Goal: Transaction & Acquisition: Purchase product/service

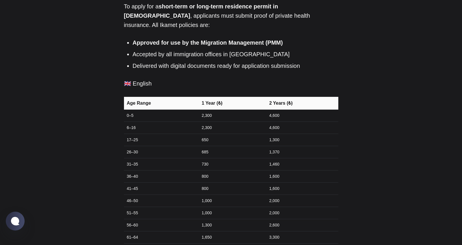
scroll to position [255, 0]
click at [203, 182] on td "800" at bounding box center [231, 188] width 67 height 12
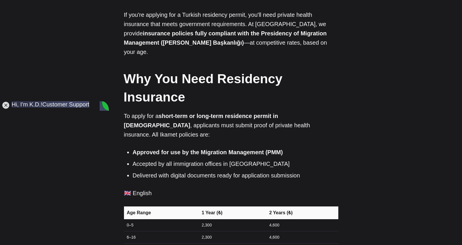
scroll to position [0, 0]
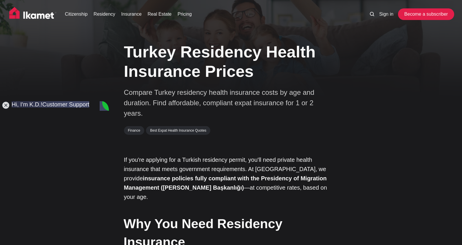
click at [427, 13] on link "Become a subscriber" at bounding box center [425, 14] width 53 height 12
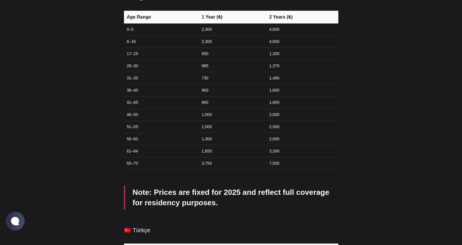
scroll to position [337, 0]
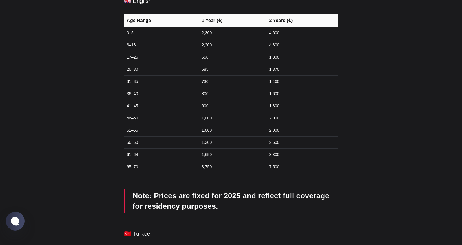
click at [137, 88] on td "36–40" at bounding box center [161, 94] width 74 height 12
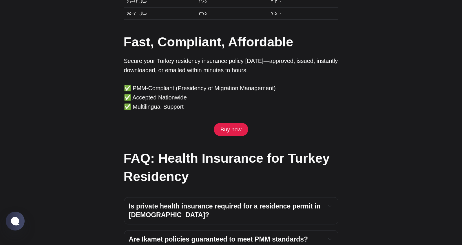
scroll to position [1906, 0]
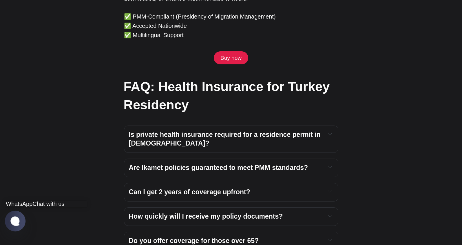
click at [19, 220] on jdiv at bounding box center [15, 221] width 11 height 10
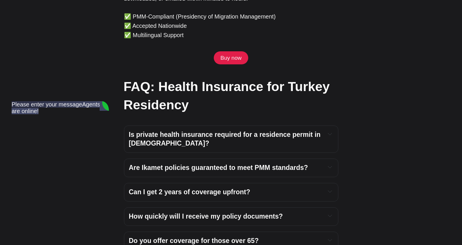
scroll to position [0, 0]
type textarea "Hi"
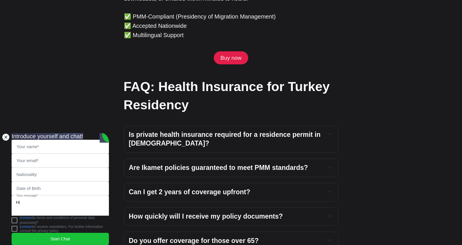
click at [5, 133] on jdiv at bounding box center [6, 137] width 8 height 8
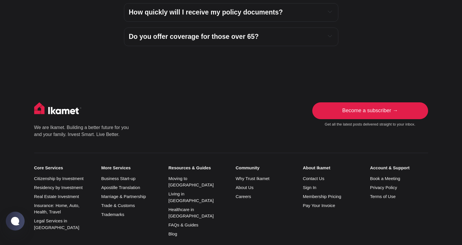
scroll to position [2111, 0]
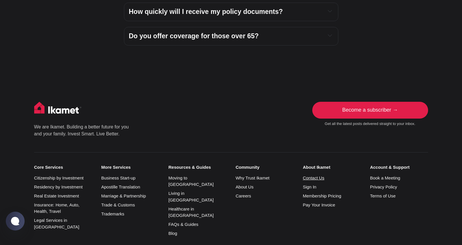
click at [322, 175] on link "Contact Us" at bounding box center [313, 177] width 21 height 5
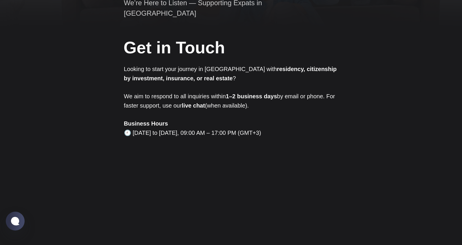
scroll to position [86, 0]
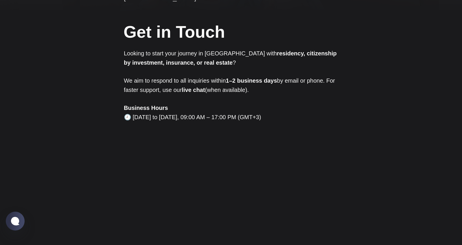
click at [183, 107] on p "Business Hours 🕘 [DATE] to [DATE], 09:00 AM – 17:00 PM (GMT+3)" at bounding box center [231, 112] width 214 height 19
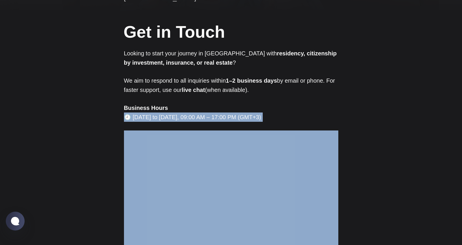
click at [183, 107] on p "Business Hours 🕘 Monday to Friday, 09:00 AM – 17:00 PM (GMT+3)" at bounding box center [231, 112] width 214 height 19
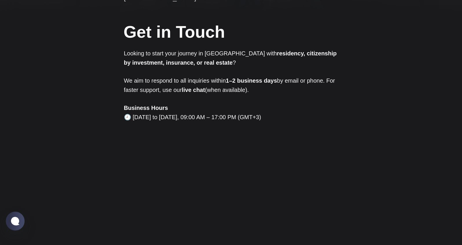
click at [277, 103] on p "Business Hours 🕘 Monday to Friday, 09:00 AM – 17:00 PM (GMT+3)" at bounding box center [231, 112] width 214 height 19
click at [226, 83] on p "We aim to respond to all inquiries within 1–2 business days by email or phone. …" at bounding box center [231, 85] width 214 height 19
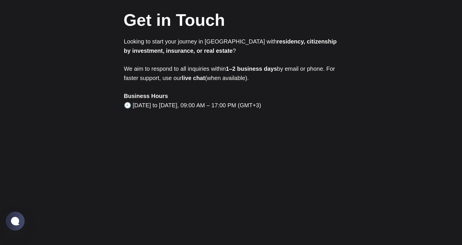
scroll to position [307, 0]
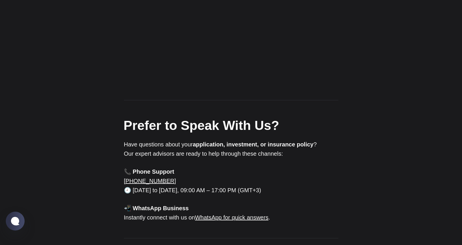
click at [244, 116] on h2 "Prefer to Speak With Us?" at bounding box center [231, 125] width 214 height 18
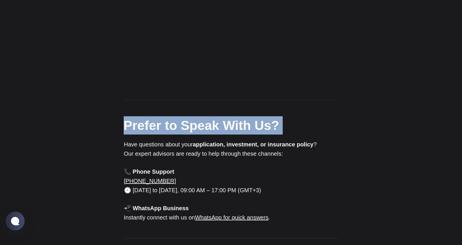
click at [244, 116] on h2 "Prefer to Speak With Us?" at bounding box center [231, 125] width 214 height 18
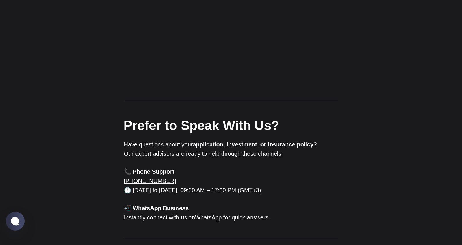
click at [287, 143] on p "Have questions about your application, investment, or insurance policy ? Our ex…" at bounding box center [231, 149] width 214 height 19
drag, startPoint x: 388, startPoint y: 96, endPoint x: 372, endPoint y: 104, distance: 17.1
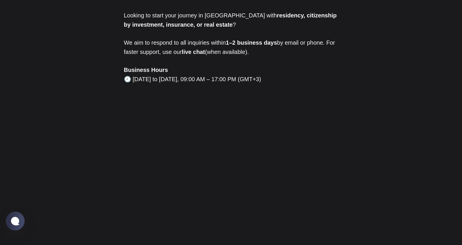
scroll to position [0, 0]
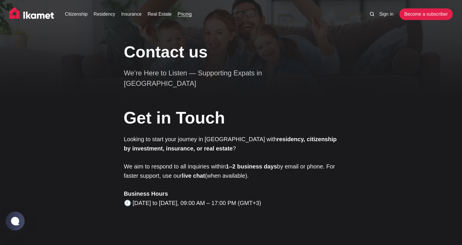
click at [181, 15] on link "Pricing" at bounding box center [185, 14] width 14 height 7
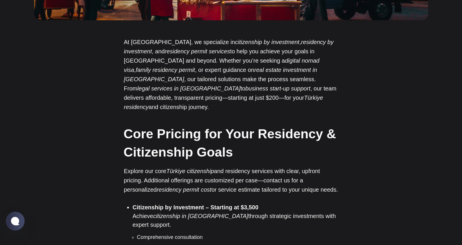
scroll to position [339, 0]
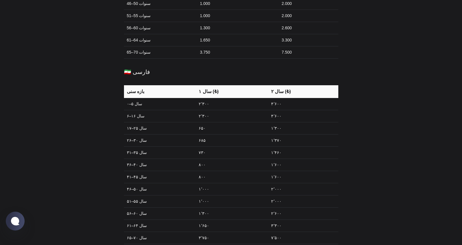
scroll to position [1610, 0]
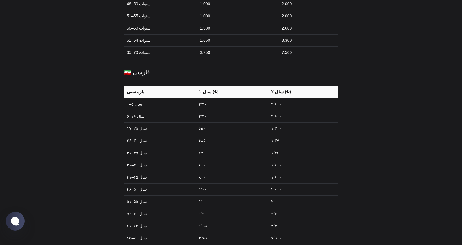
click at [140, 159] on td "۳۶–۴۰ سال" at bounding box center [160, 165] width 72 height 12
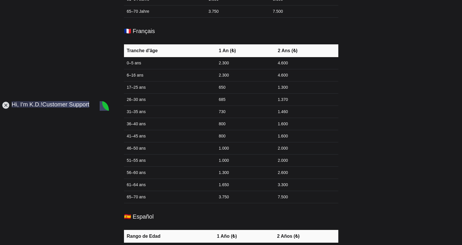
scroll to position [909, 0]
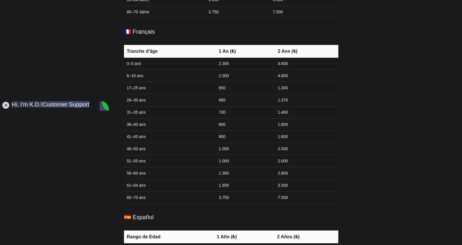
click at [225, 118] on td "800" at bounding box center [244, 124] width 59 height 12
click at [9, 105] on jdiv at bounding box center [6, 105] width 8 height 8
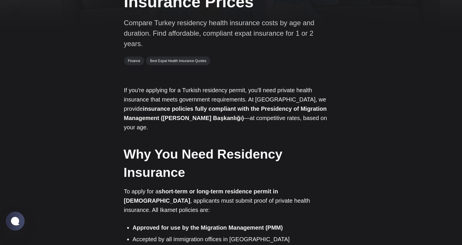
scroll to position [70, 0]
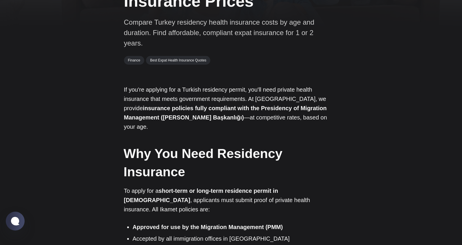
click at [261, 146] on strong "Why You Need Residency Insurance" at bounding box center [203, 162] width 159 height 33
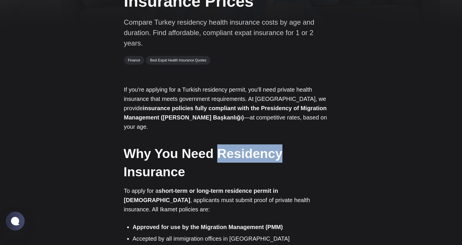
click at [261, 146] on strong "Why You Need Residency Insurance" at bounding box center [203, 162] width 159 height 33
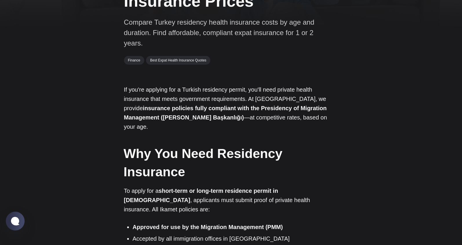
click at [257, 156] on h2 "Why You Need Residency Insurance" at bounding box center [231, 162] width 214 height 36
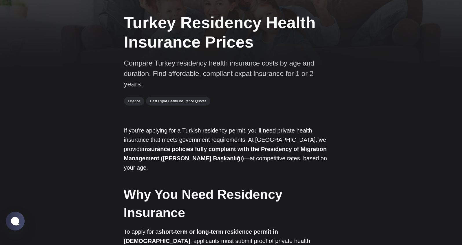
scroll to position [0, 0]
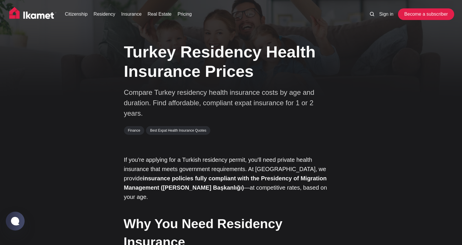
click at [414, 15] on link "Become a subscriber" at bounding box center [425, 14] width 53 height 12
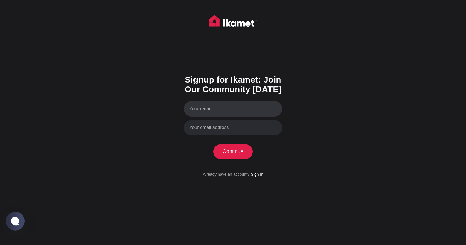
click at [258, 112] on input "Your name" at bounding box center [233, 108] width 98 height 15
type input "m"
type input "Mohammad Sabokrou"
click at [257, 130] on input "Your email address" at bounding box center [233, 127] width 98 height 15
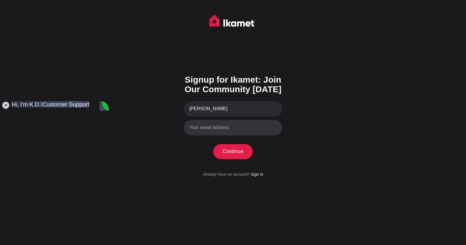
click at [255, 130] on input "Your email address" at bounding box center [233, 127] width 98 height 15
type input "mohammad.sabokrou@gmail.com"
click at [237, 151] on button "Continue" at bounding box center [233, 151] width 40 height 15
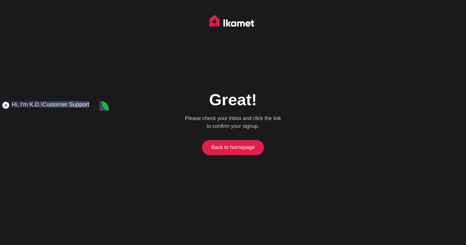
click at [8, 106] on jdiv at bounding box center [6, 105] width 8 height 8
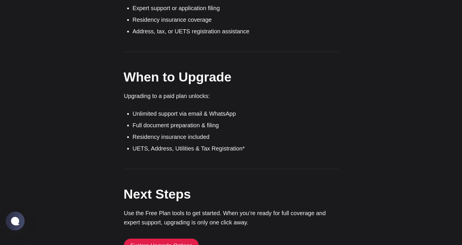
scroll to position [388, 0]
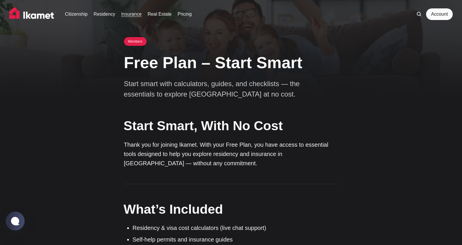
click at [137, 17] on link "Insurance" at bounding box center [131, 14] width 20 height 7
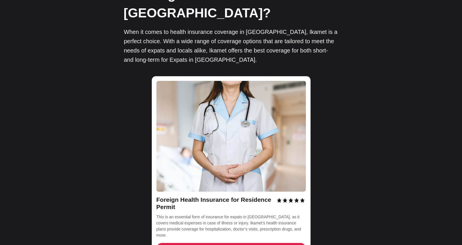
scroll to position [792, 0]
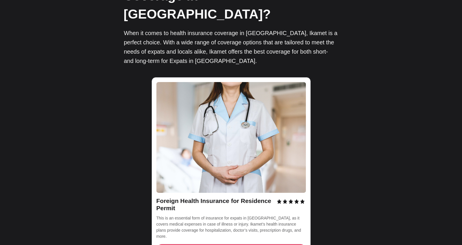
click at [241, 240] on span "Check Prices > Buy" at bounding box center [231, 249] width 50 height 6
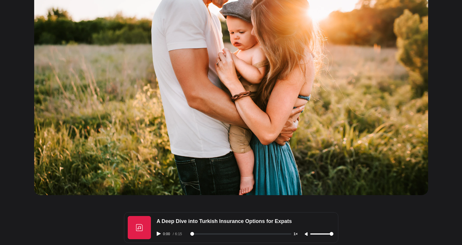
scroll to position [0, 0]
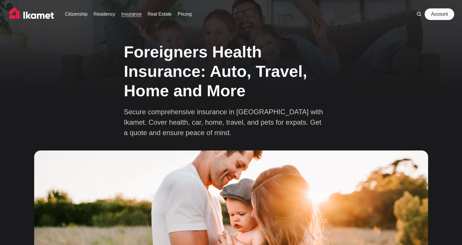
click at [434, 15] on link "Account" at bounding box center [439, 14] width 27 height 12
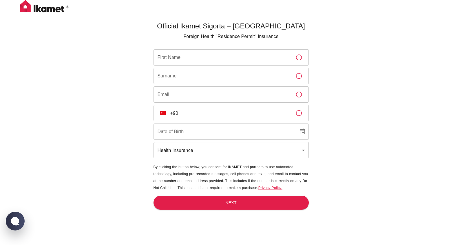
click at [242, 61] on input "First Name" at bounding box center [221, 57] width 137 height 16
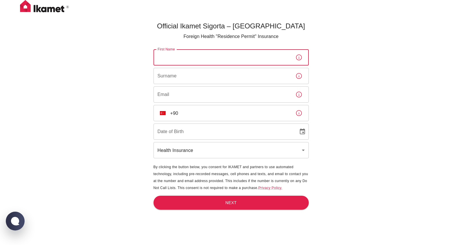
type input "[PERSON_NAME]"
click at [217, 75] on input "Surname" at bounding box center [221, 76] width 137 height 16
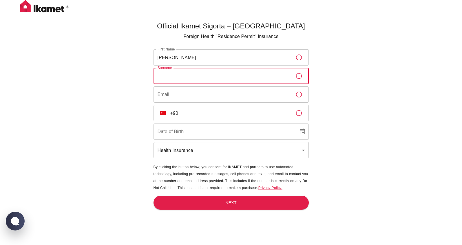
type input "Sabokrou"
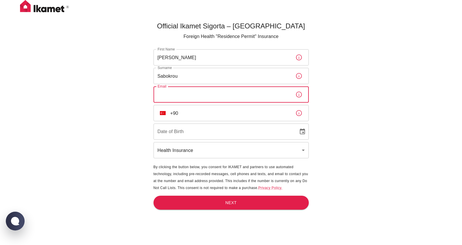
click at [216, 98] on input "Email" at bounding box center [221, 94] width 137 height 16
type input "[PERSON_NAME][EMAIL_ADDRESS][DOMAIN_NAME]"
type input "[PHONE_NUMBER]"
drag, startPoint x: 207, startPoint y: 96, endPoint x: 239, endPoint y: 95, distance: 32.2
click at [239, 95] on input "[PERSON_NAME][EMAIL_ADDRESS][DOMAIN_NAME]" at bounding box center [221, 94] width 137 height 16
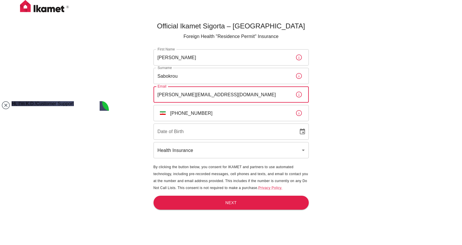
type input "[PERSON_NAME][EMAIL_ADDRESS][DOMAIN_NAME]"
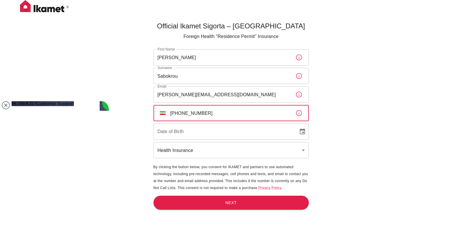
click at [241, 110] on input "+98 910 248 1634" at bounding box center [230, 113] width 120 height 16
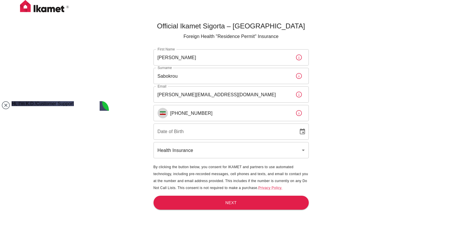
click at [160, 112] on img "Select country" at bounding box center [163, 112] width 6 height 3
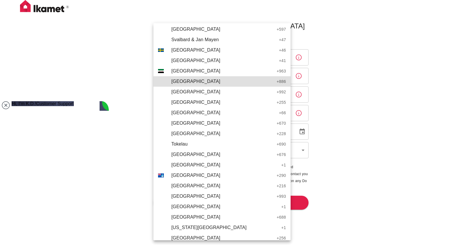
scroll to position [2201, 0]
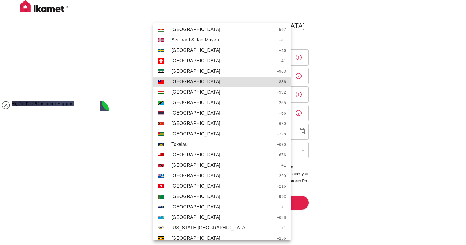
click at [362, 159] on div at bounding box center [233, 122] width 466 height 245
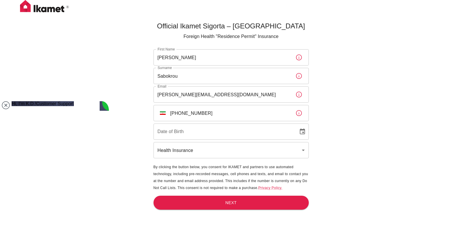
click at [163, 114] on img "Select country" at bounding box center [163, 112] width 6 height 3
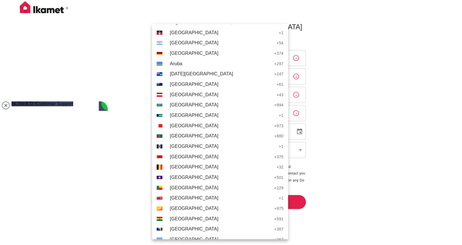
scroll to position [0, 0]
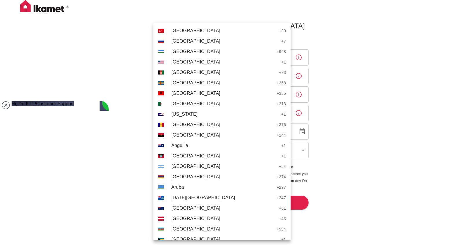
click at [196, 32] on span "Türkiye" at bounding box center [223, 30] width 105 height 7
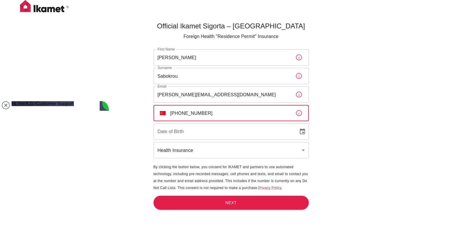
drag, startPoint x: 179, startPoint y: 112, endPoint x: 225, endPoint y: 112, distance: 45.8
click at [225, 112] on input "+90 9102481634" at bounding box center [230, 113] width 120 height 16
type input "+90 534 298 94 67"
click at [224, 131] on input "DD/MM/YYYY" at bounding box center [223, 131] width 141 height 16
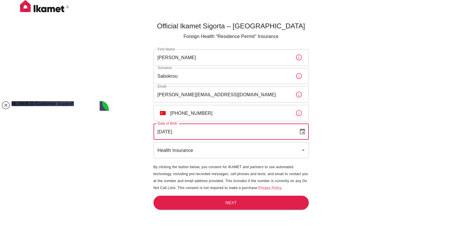
type input "27/11/1986"
click at [134, 185] on div "Official Ikamet Sigorta – Turkey Foreign Health "Residence Permit" Insurance Fi…" at bounding box center [231, 132] width 462 height 264
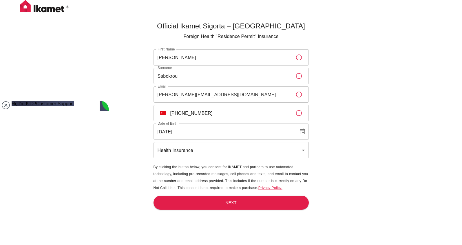
click at [179, 156] on body "Official Ikamet Sigorta – Turkey Foreign Health "Residence Permit" Insurance Fi…" at bounding box center [231, 132] width 462 height 264
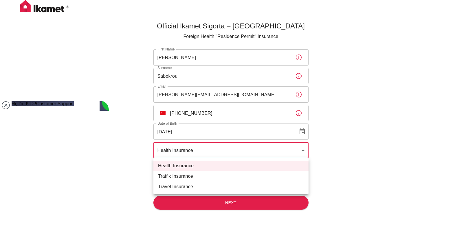
click at [142, 145] on div at bounding box center [233, 122] width 466 height 245
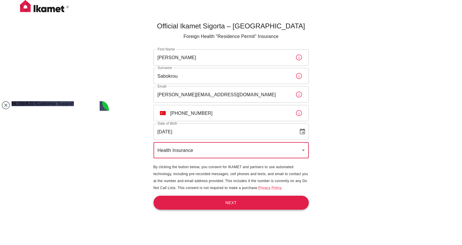
click at [210, 202] on button "Next" at bounding box center [230, 202] width 155 height 14
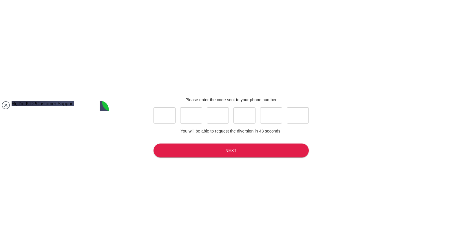
click at [167, 116] on input "text" at bounding box center [164, 115] width 22 height 16
type input "6"
type input "1"
type input "8"
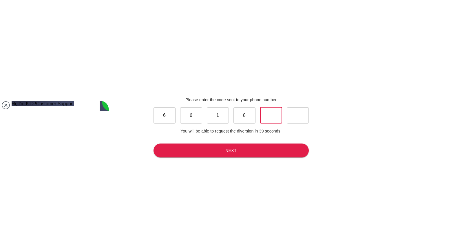
type input "1"
type input "3"
click at [217, 151] on button "Next" at bounding box center [230, 150] width 155 height 14
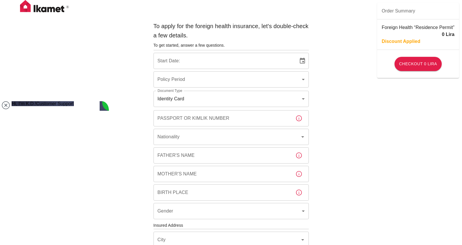
type input "b7343ef8-d55e-4554-96a8-76e30347e985"
type input "15/10/2025"
click at [5, 107] on jdiv at bounding box center [6, 105] width 8 height 8
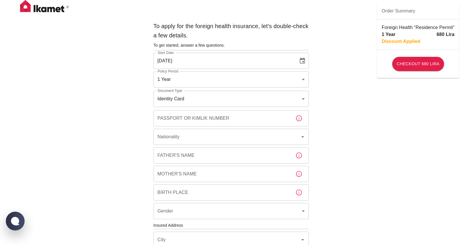
click at [201, 99] on body "To apply for the foreign health insurance, let's double-check a few details. To…" at bounding box center [231, 224] width 462 height 449
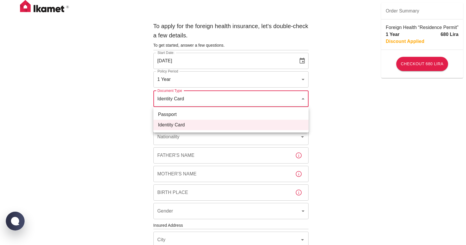
click at [193, 115] on li "Passport" at bounding box center [230, 114] width 155 height 10
type input "passport"
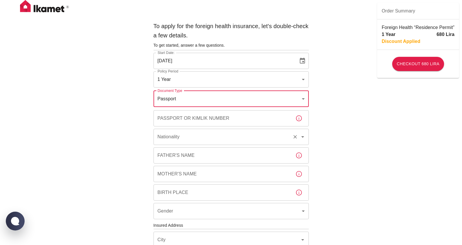
click at [209, 132] on input "Nationality" at bounding box center [223, 136] width 134 height 11
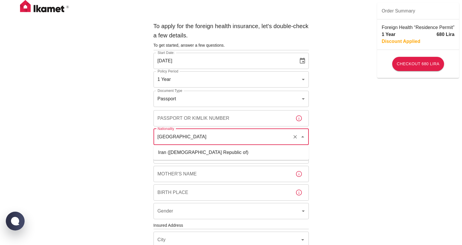
click at [211, 151] on li "Iran (Islamic Republic of)" at bounding box center [230, 152] width 155 height 10
type input "Iran (Islamic Republic of)"
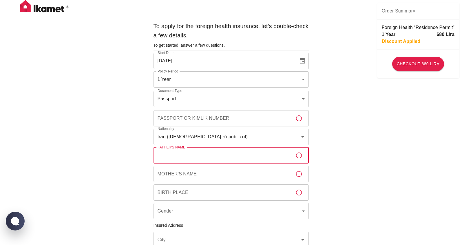
click at [188, 160] on input "Father's Name" at bounding box center [221, 155] width 137 height 16
type input "Ebrahim"
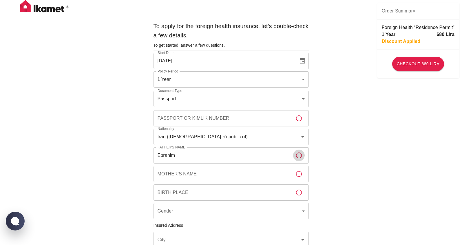
click at [189, 175] on input "Mother's Name" at bounding box center [221, 174] width 137 height 16
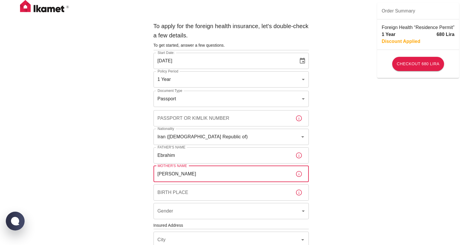
type input "Fatemeh"
click at [197, 196] on input "Birth Place" at bounding box center [221, 192] width 137 height 16
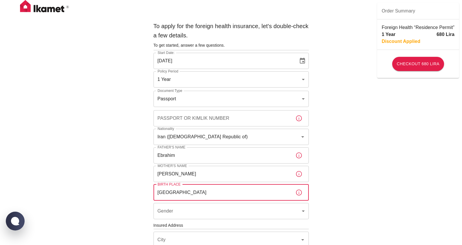
type input "Gonabad"
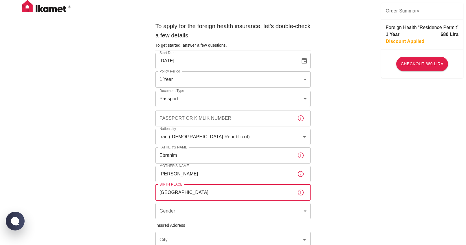
click at [196, 213] on body "To apply for the foreign health insurance, let's double-check a few details. To…" at bounding box center [233, 224] width 466 height 449
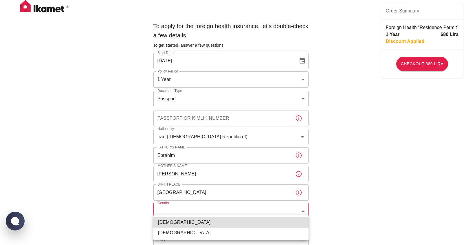
click at [193, 220] on li "Male" at bounding box center [230, 222] width 155 height 10
type input "male"
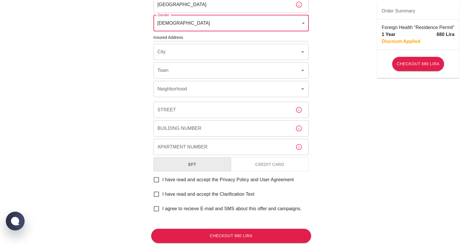
scroll to position [188, 0]
click at [195, 53] on input "City" at bounding box center [223, 51] width 134 height 11
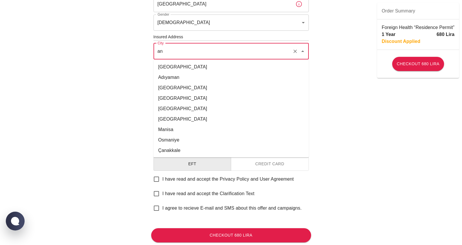
type input "a"
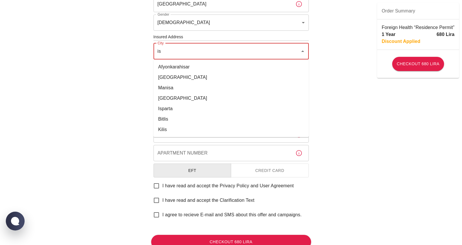
click at [180, 79] on li "İstanbul" at bounding box center [230, 77] width 155 height 10
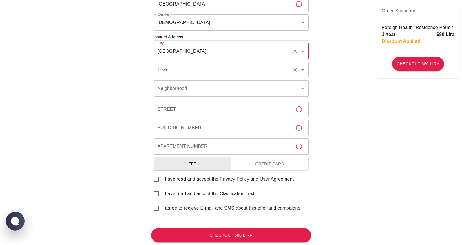
type input "İstanbul"
click at [180, 72] on input "Town" at bounding box center [223, 69] width 134 height 11
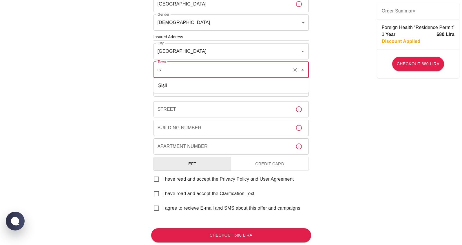
type input "i"
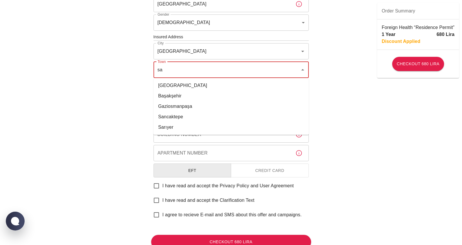
click at [178, 123] on li "Sarıyer" at bounding box center [230, 127] width 155 height 10
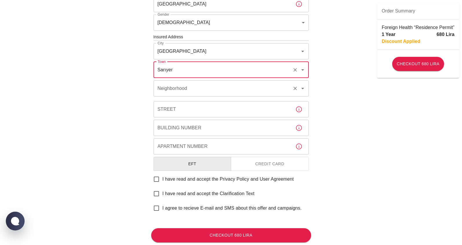
type input "Sarıyer"
click at [177, 89] on div "Neighborhood Neighborhood" at bounding box center [230, 88] width 155 height 16
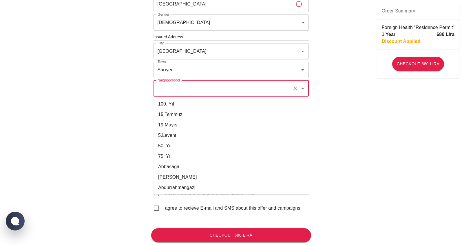
type input "a"
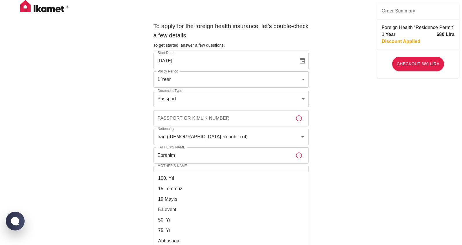
scroll to position [34, 0]
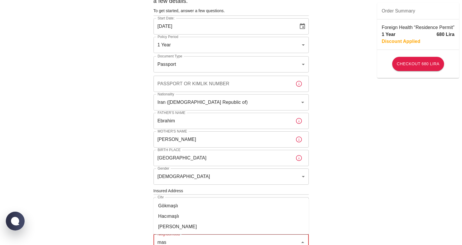
click at [180, 226] on li "Maslak" at bounding box center [230, 226] width 155 height 10
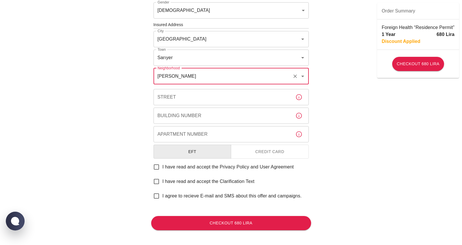
scroll to position [202, 0]
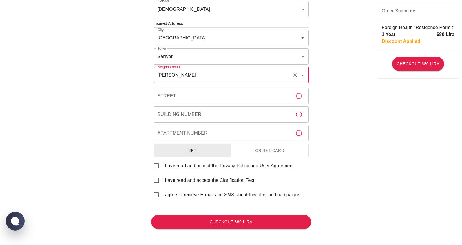
type input "Maslak"
click at [195, 98] on input "Street" at bounding box center [221, 96] width 137 height 16
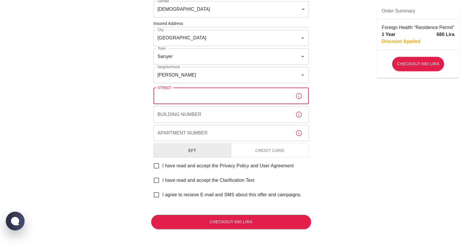
type input "a"
click at [195, 98] on input "a" at bounding box center [221, 96] width 137 height 16
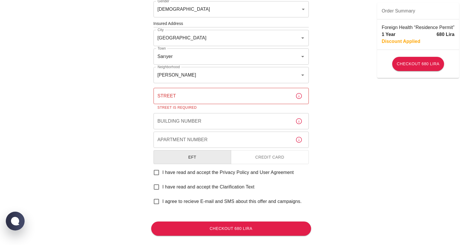
click at [122, 134] on div "To apply for the foreign health insurance, let's double-check a few details. To…" at bounding box center [231, 26] width 462 height 456
click at [164, 96] on input "Street" at bounding box center [221, 96] width 137 height 16
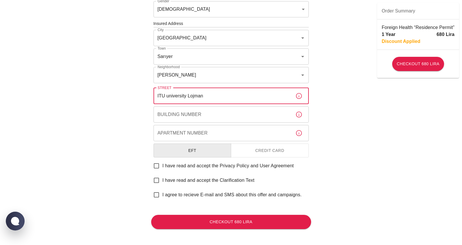
type input "ITU university Lojman"
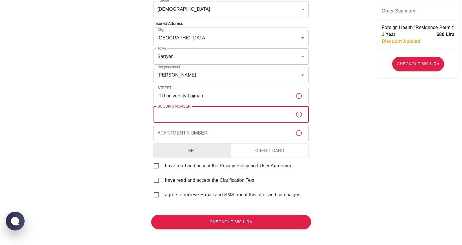
click at [171, 116] on input "Building Number" at bounding box center [221, 114] width 137 height 16
type input "C-2"
click at [190, 133] on input "Apartment Number" at bounding box center [221, 133] width 137 height 16
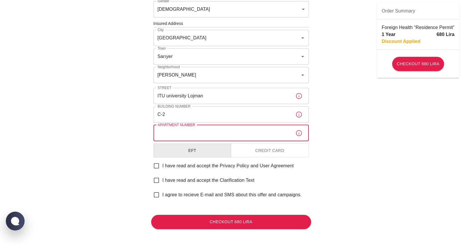
type input "38"
click at [158, 168] on input "I have read and accept the Privacy Policy and User Agreement" at bounding box center [156, 166] width 12 height 12
checkbox input "true"
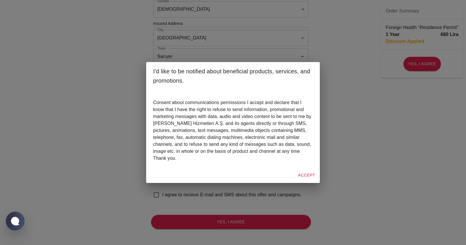
click at [306, 177] on button "Accept" at bounding box center [307, 175] width 22 height 11
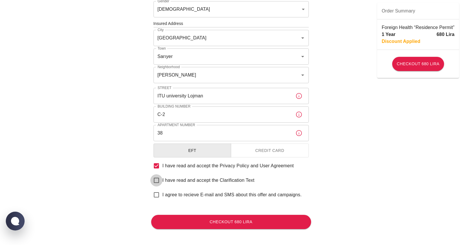
click at [157, 180] on input "I have read and accept the Clarification Text" at bounding box center [156, 180] width 12 height 12
checkbox input "true"
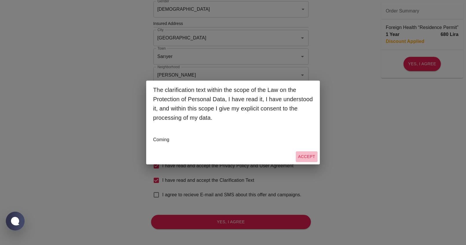
click at [306, 156] on button "Accept" at bounding box center [307, 156] width 22 height 11
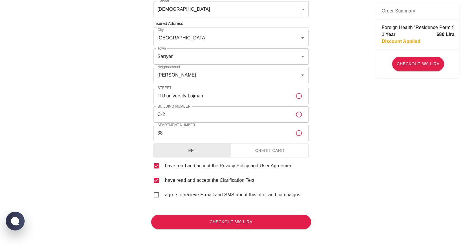
click at [157, 195] on input "I agree to recieve E-mail and SMS about this offer and campaigns." at bounding box center [156, 195] width 12 height 12
checkbox input "true"
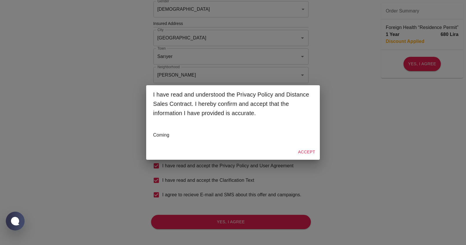
click at [306, 150] on button "Accept" at bounding box center [307, 152] width 22 height 11
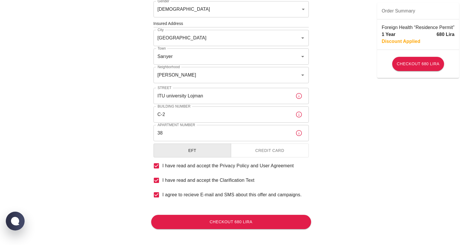
click at [279, 152] on button "Credit Card" at bounding box center [270, 150] width 78 height 14
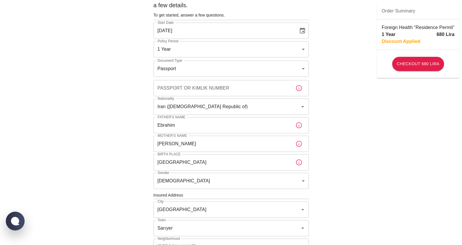
scroll to position [6, 0]
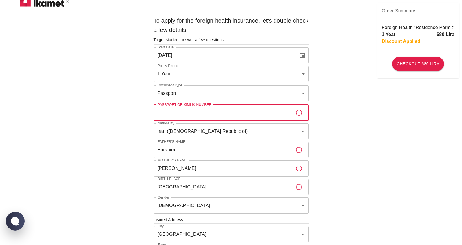
click at [184, 111] on input "Passport or Kimlik Number" at bounding box center [221, 113] width 137 height 16
type input "u61653421"
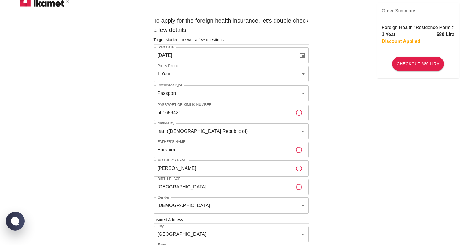
click at [117, 133] on div "To apply for the foreign health insurance, let's double-check a few details. To…" at bounding box center [231, 218] width 462 height 449
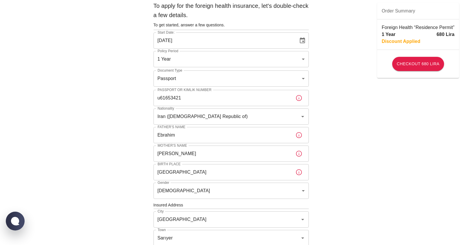
scroll to position [20, 0]
click at [95, 72] on div "To apply for the foreign health insurance, let's double-check a few details. To…" at bounding box center [231, 204] width 462 height 449
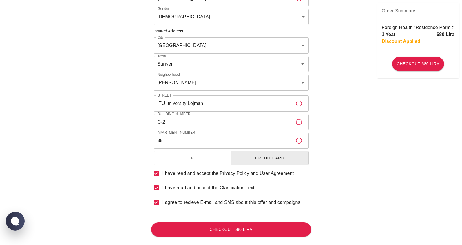
scroll to position [204, 0]
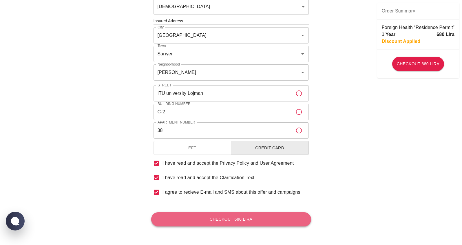
click at [247, 222] on button "Checkout 680 Lira" at bounding box center [231, 219] width 160 height 14
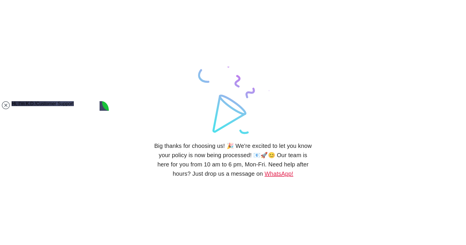
click at [270, 174] on link "WhatsApp!" at bounding box center [279, 173] width 29 height 6
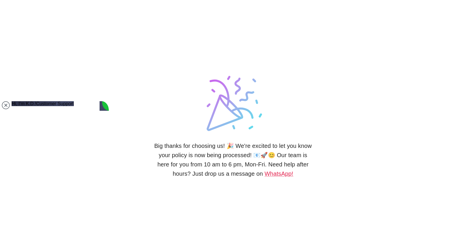
type textarea "Hi"
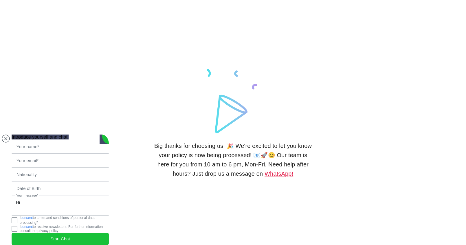
click at [17, 218] on jdiv at bounding box center [15, 220] width 6 height 6
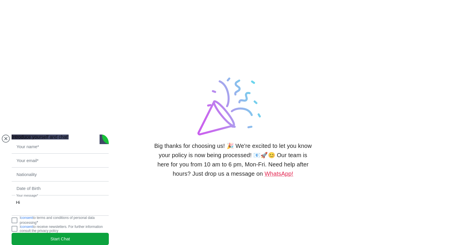
click at [58, 235] on span "Start Chat" at bounding box center [60, 238] width 20 height 6
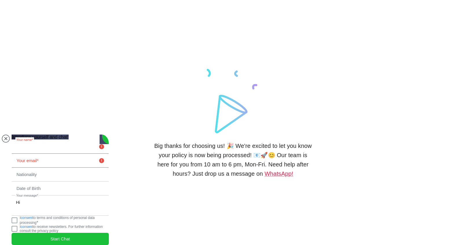
type input "[PERSON_NAME]"
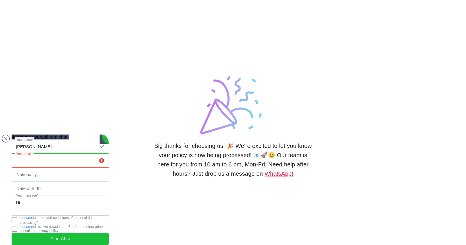
click at [53, 154] on input "email" at bounding box center [60, 160] width 97 height 13
drag, startPoint x: 67, startPoint y: 141, endPoint x: 80, endPoint y: 142, distance: 13.0
click at [80, 154] on input "[PERSON_NAME][EMAIL_ADDRESS][DOMAIN_NAME]" at bounding box center [60, 160] width 97 height 13
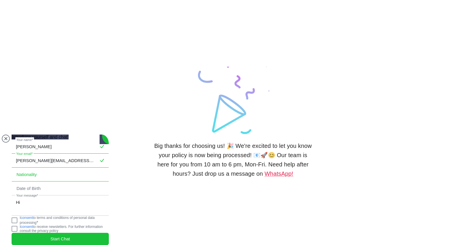
type input "[PERSON_NAME][EMAIL_ADDRESS][DOMAIN_NAME]"
click at [29, 168] on input "text" at bounding box center [60, 174] width 97 height 13
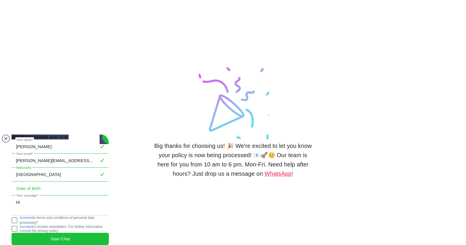
type input "[GEOGRAPHIC_DATA]"
click at [31, 182] on input "tel" at bounding box center [60, 188] width 97 height 13
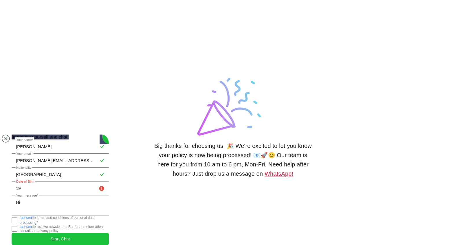
type input "1"
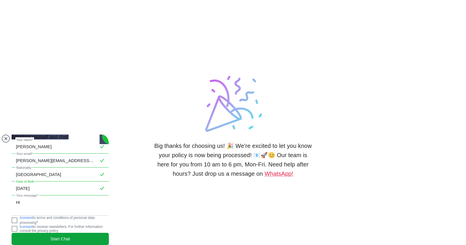
type input "[DATE]"
click at [42, 235] on jdiv "Start Chat" at bounding box center [60, 239] width 97 height 12
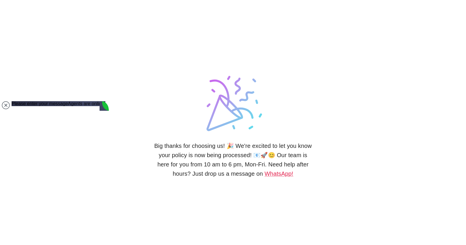
paste textarea "Hi, I have registered and paid online for the health insurance for the residenc…"
type textarea "Hi, I have registered and paid online for the health insurance for the residenc…"
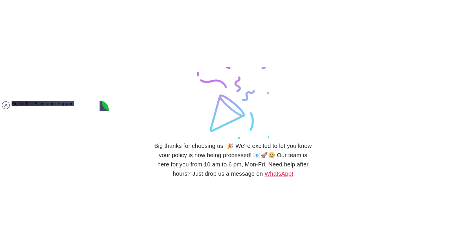
scroll to position [34, 0]
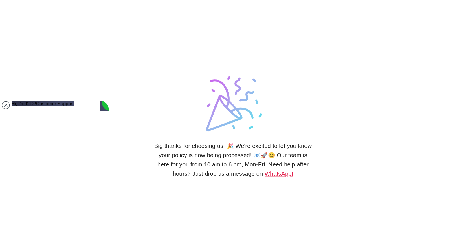
type textarea "How take long it?"
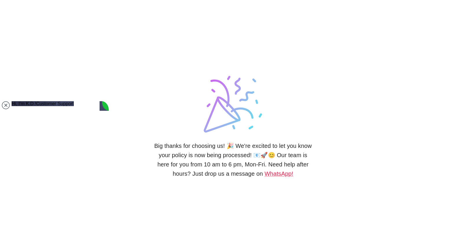
scroll to position [79, 0]
type textarea "Ok thank you"
type textarea "First time"
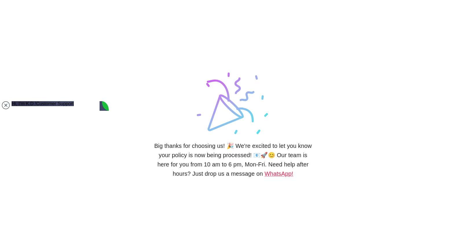
scroll to position [187, 0]
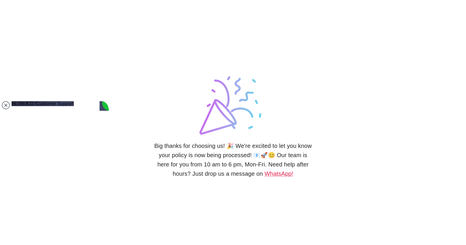
scroll to position [0, 0]
type textarea "Can you check the statuse. I dint not yet recive the pdf, even after 20 minutes?"
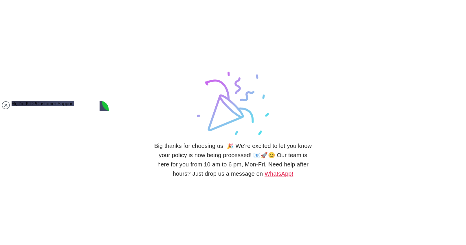
type textarea "H"
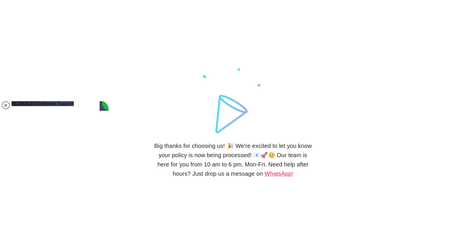
scroll to position [0, 0]
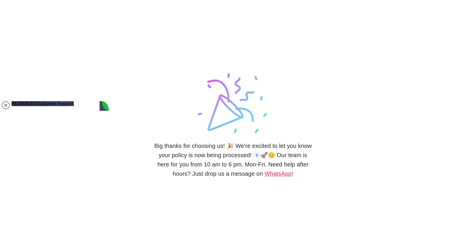
type textarea "Can you give me an estiamtion how it will take long becuse i need it. You are a…"
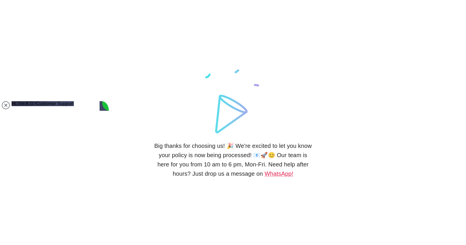
scroll to position [526, 0]
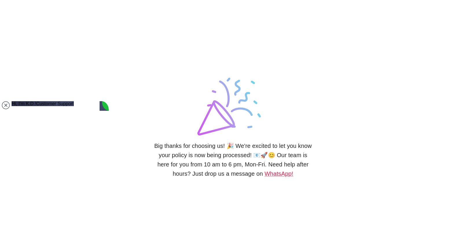
scroll to position [392, 0]
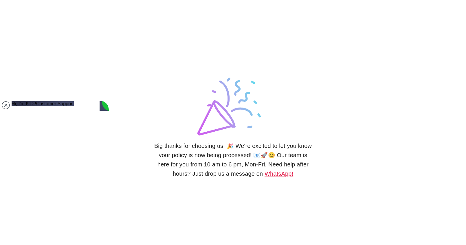
scroll to position [526, 0]
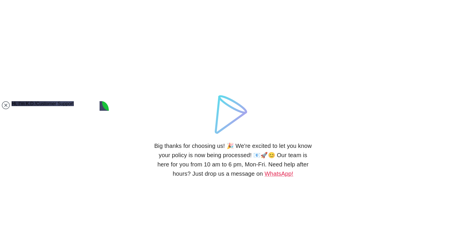
type textarea "I"
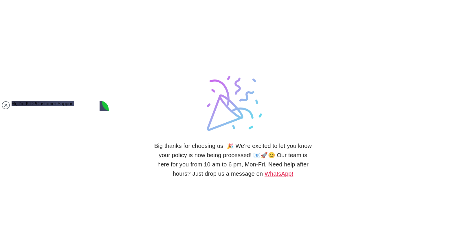
scroll to position [431, 0]
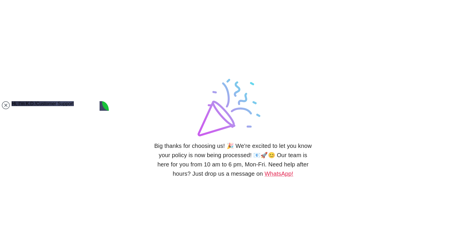
copy jdiv "Your policy will be emailed to you as directed several times"
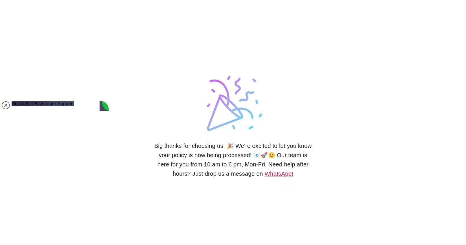
type textarea "Thank you, But i need to print it and have it for imigrant office. I would be a…"
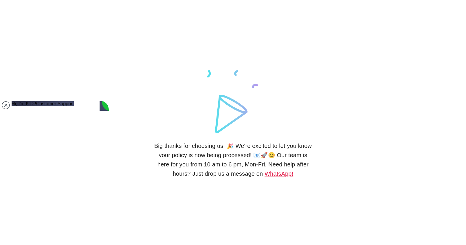
scroll to position [575, 0]
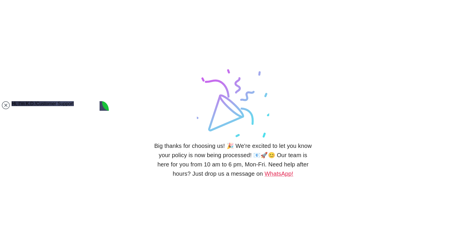
type textarea "ooh I have recived it"
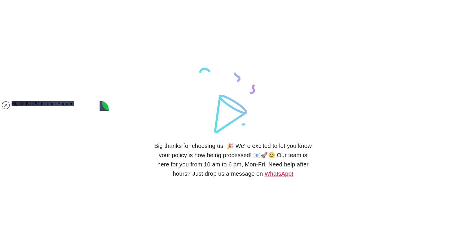
scroll to position [589, 0]
type textarea "thank you so much :))"
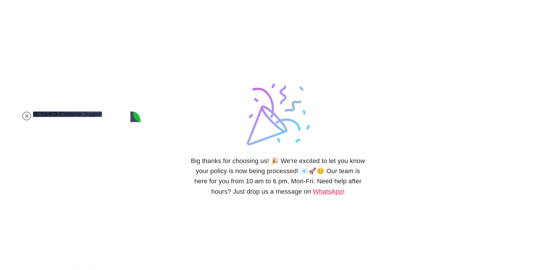
scroll to position [606, 0]
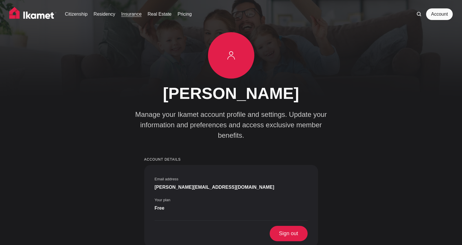
click at [130, 14] on link "Insurance" at bounding box center [131, 14] width 20 height 7
